Goal: Task Accomplishment & Management: Complete application form

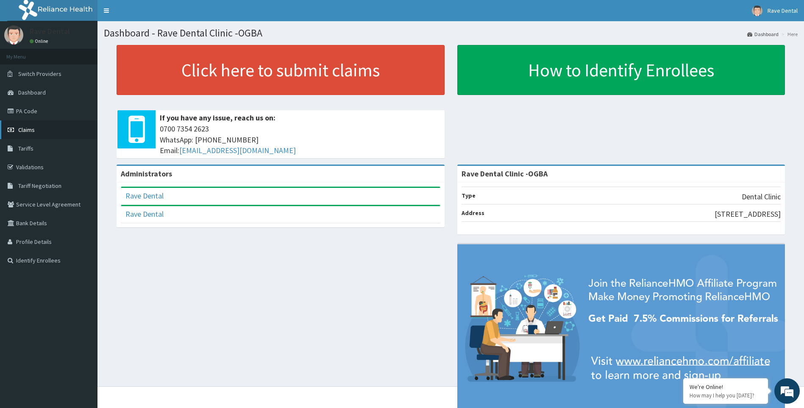
click at [53, 136] on link "Claims" at bounding box center [49, 129] width 98 height 19
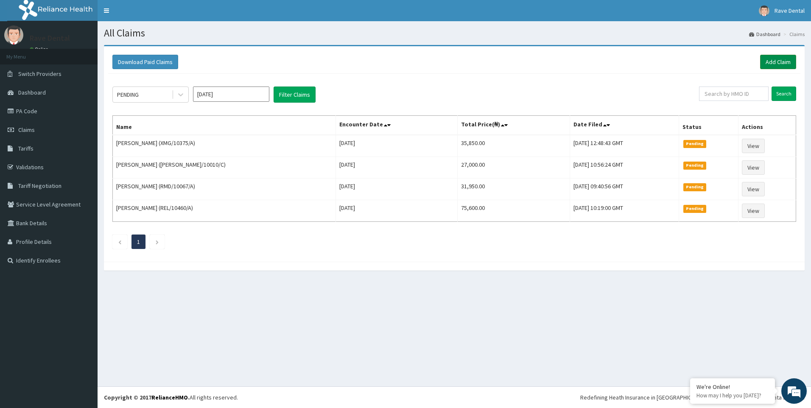
click at [764, 60] on link "Add Claim" at bounding box center [778, 62] width 36 height 14
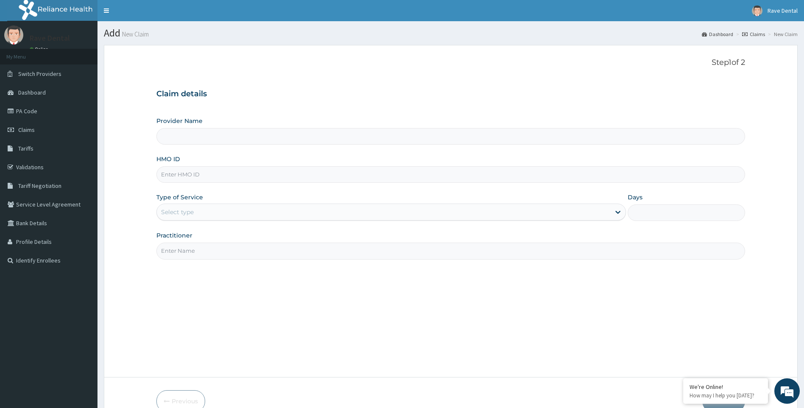
click at [188, 179] on input "HMO ID" at bounding box center [450, 174] width 589 height 17
paste input "TPE/10029/A"
type input "TPE/10029/A"
type input "Rave Dental Clinic -OGBA"
type input "TPE/10029/A"
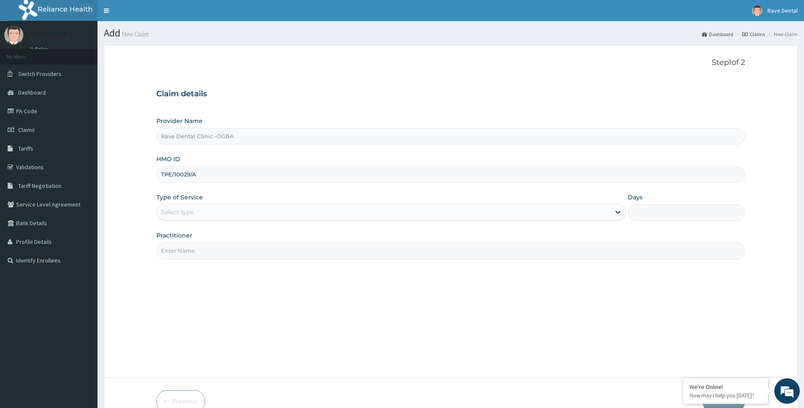
click at [195, 206] on div "Select type" at bounding box center [384, 212] width 454 height 14
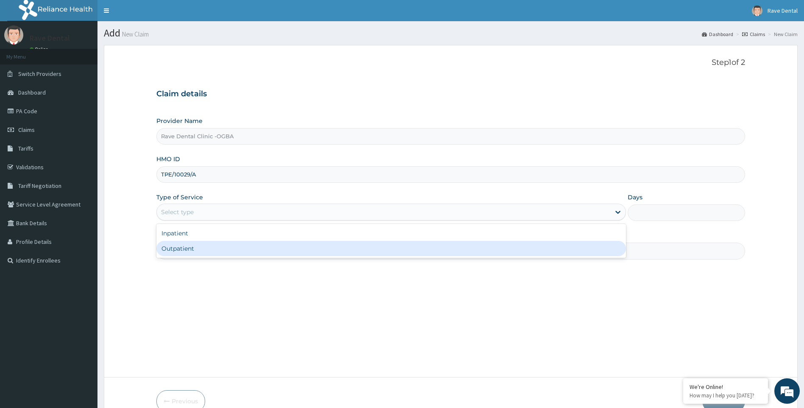
click at [192, 246] on div "Outpatient" at bounding box center [391, 248] width 470 height 15
type input "1"
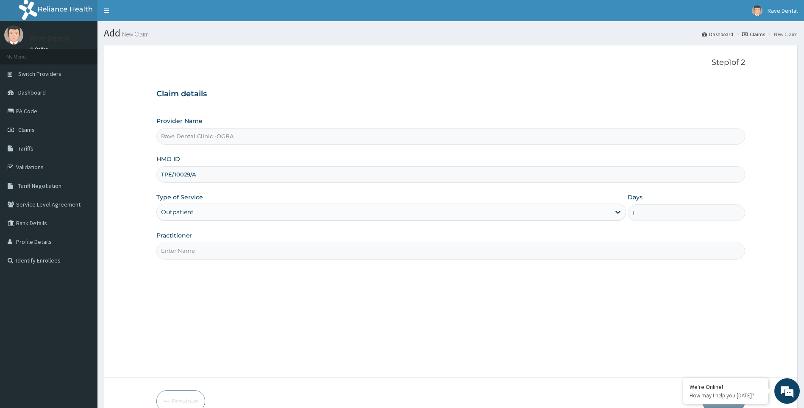
click at [197, 251] on input "Practitioner" at bounding box center [450, 251] width 589 height 17
type input "DR EZEMA"
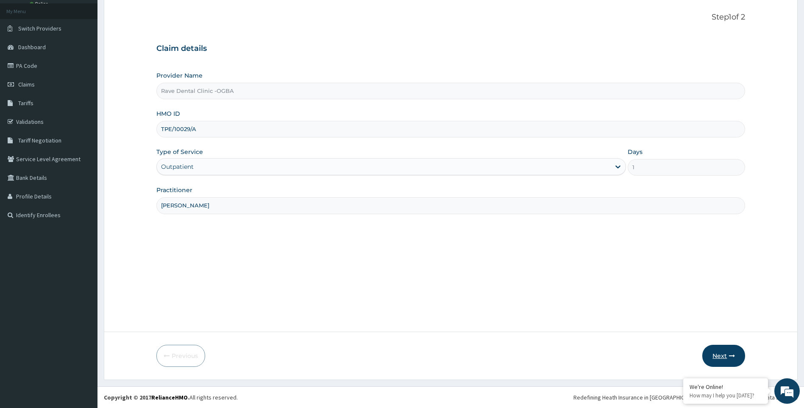
click at [715, 357] on button "Next" at bounding box center [724, 356] width 43 height 22
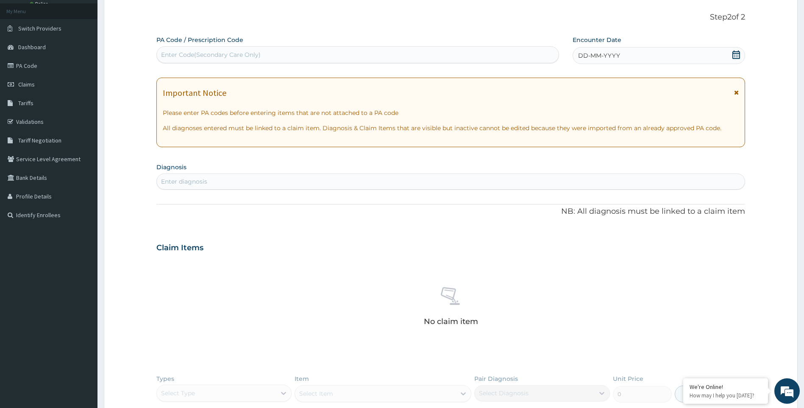
click at [195, 53] on div "Enter Code(Secondary Care Only)" at bounding box center [211, 54] width 100 height 8
paste input "PA/A75691"
type input "PA/A75691"
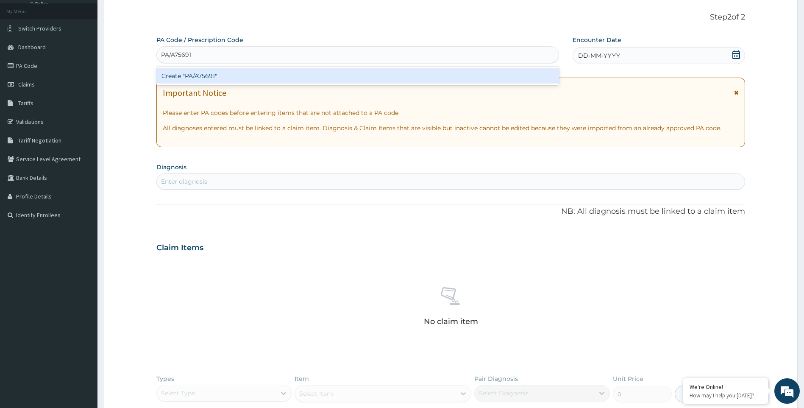
click at [207, 80] on div "Create "PA/A75691"" at bounding box center [357, 75] width 403 height 15
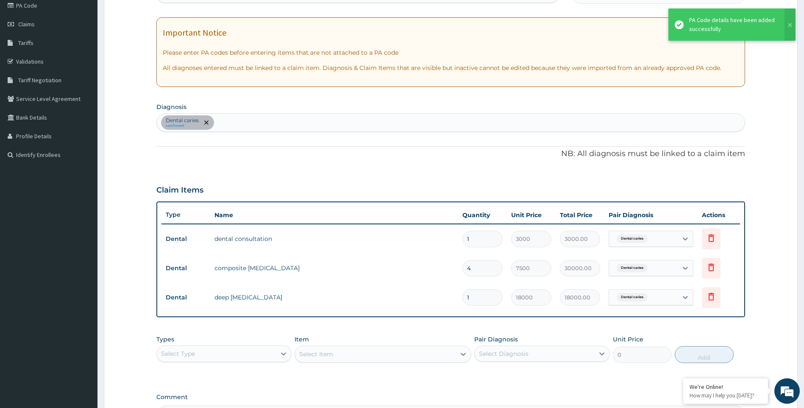
scroll to position [213, 0]
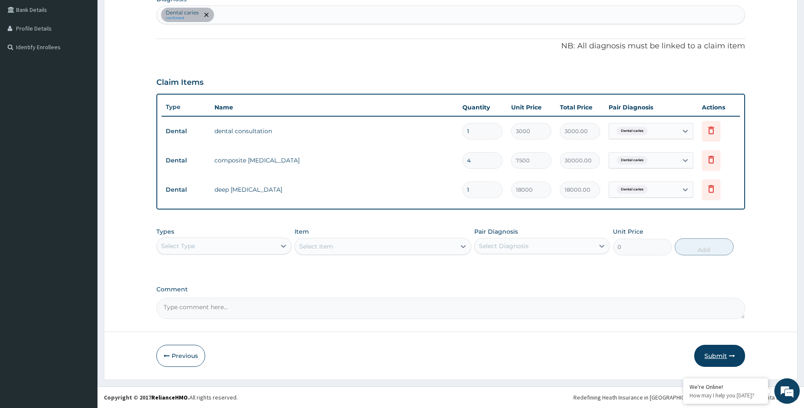
click at [713, 361] on button "Submit" at bounding box center [720, 356] width 51 height 22
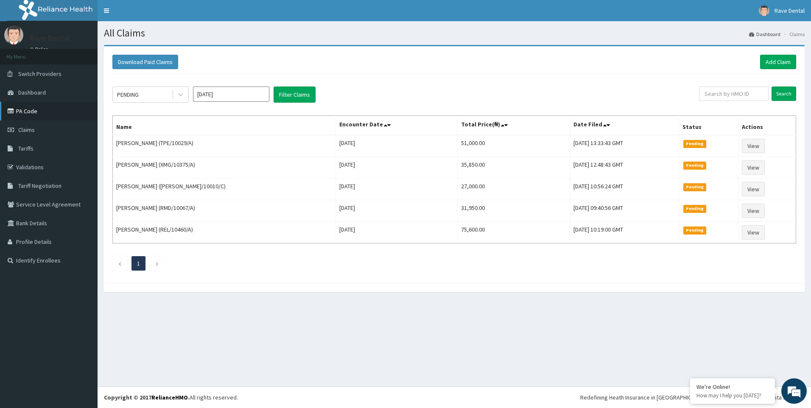
click at [47, 104] on link "PA Code" at bounding box center [49, 111] width 98 height 19
